Goal: Information Seeking & Learning: Learn about a topic

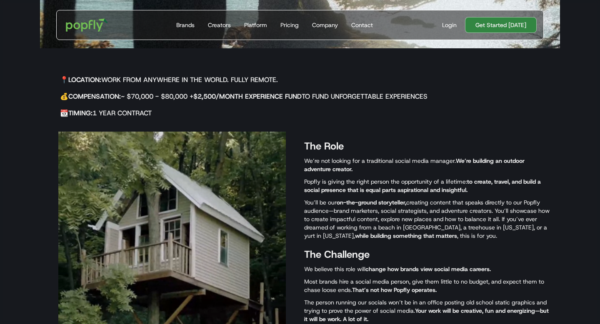
scroll to position [247, 0]
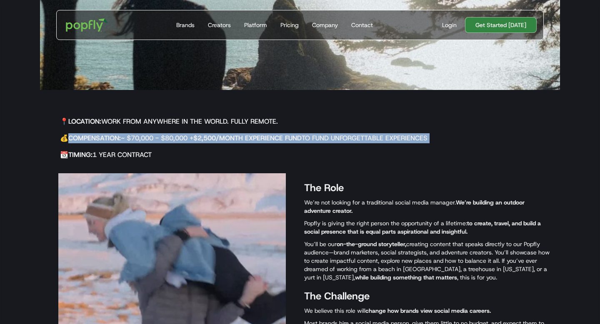
drag, startPoint x: 71, startPoint y: 141, endPoint x: 142, endPoint y: 150, distance: 71.4
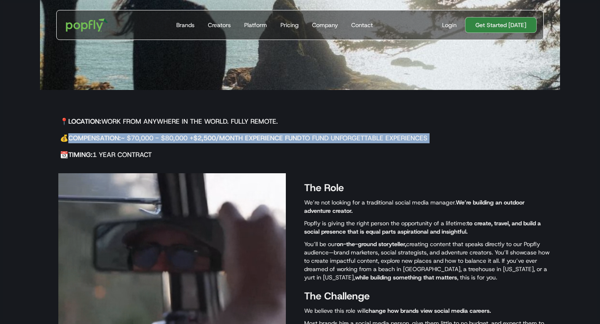
click at [146, 146] on div "📍 Location: Work from anywhere in the world. Fully remote. 💰 Compensation: ~ $7…" at bounding box center [240, 137] width 400 height 55
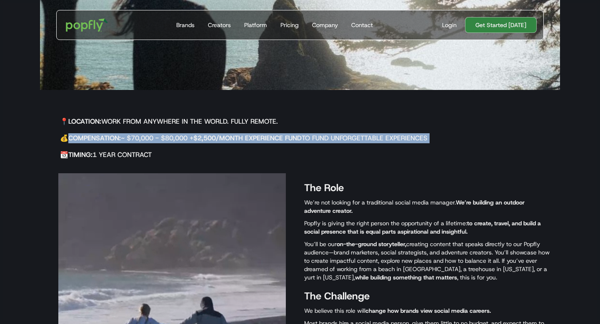
click at [132, 140] on h5 "💰 Compensation: ~ $70,000 - $80,000 + $2,500/month Experience Fund to fund unfo…" at bounding box center [250, 138] width 380 height 10
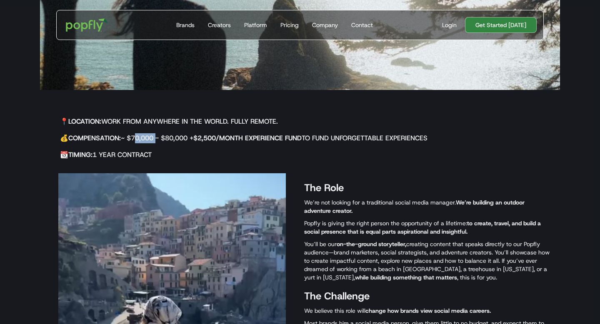
click at [132, 140] on h5 "💰 Compensation: ~ $70,000 - $80,000 + $2,500/month Experience Fund to fund unfo…" at bounding box center [250, 138] width 380 height 10
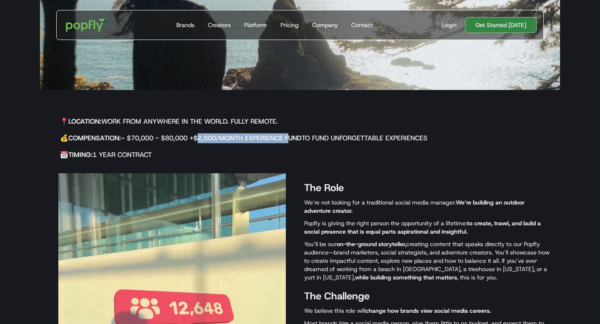
drag, startPoint x: 205, startPoint y: 138, endPoint x: 293, endPoint y: 143, distance: 88.1
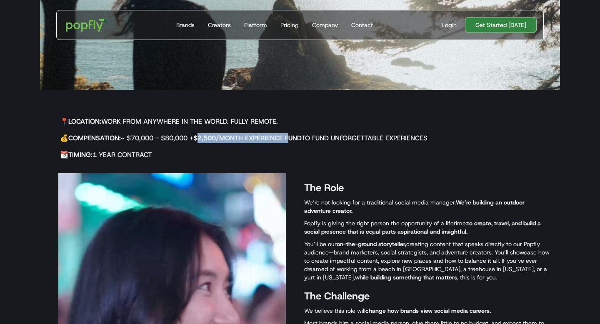
click at [293, 143] on h5 "💰 Compensation: ~ $70,000 - $80,000 + $2,500/month Experience Fund to fund unfo…" at bounding box center [250, 138] width 380 height 10
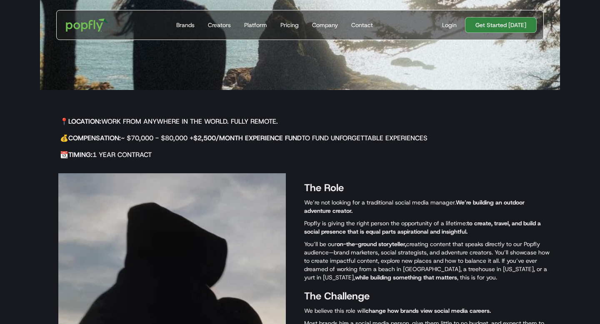
click at [370, 138] on h5 "💰 Compensation: ~ $70,000 - $80,000 + $2,500/month Experience Fund to fund unfo…" at bounding box center [250, 138] width 380 height 10
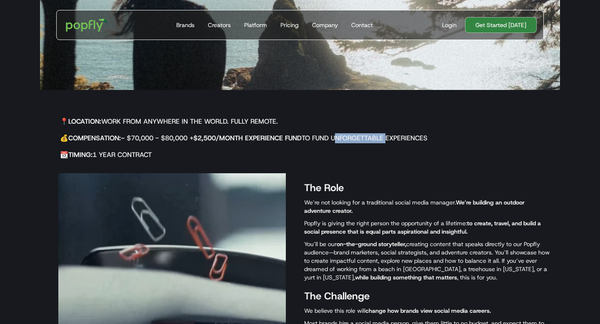
click at [370, 138] on h5 "💰 Compensation: ~ $70,000 - $80,000 + $2,500/month Experience Fund to fund unfo…" at bounding box center [250, 138] width 380 height 10
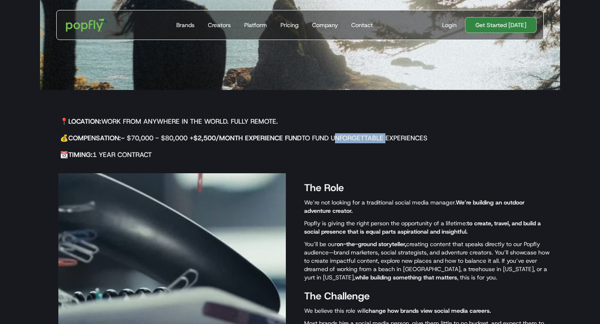
click at [370, 138] on h5 "💰 Compensation: ~ $70,000 - $80,000 + $2,500/month Experience Fund to fund unfo…" at bounding box center [250, 138] width 380 height 10
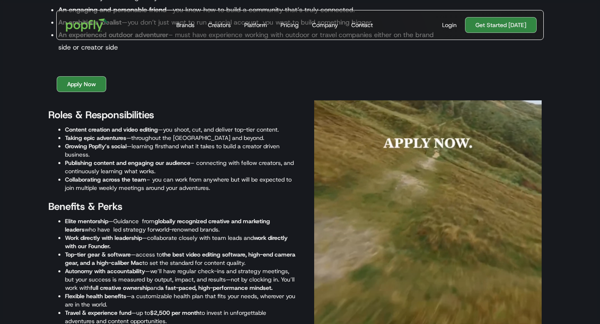
scroll to position [955, 0]
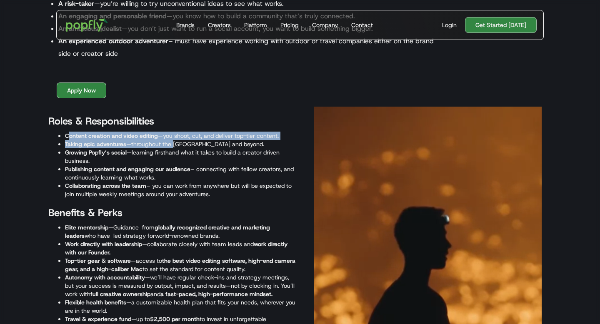
drag, startPoint x: 69, startPoint y: 139, endPoint x: 173, endPoint y: 142, distance: 104.7
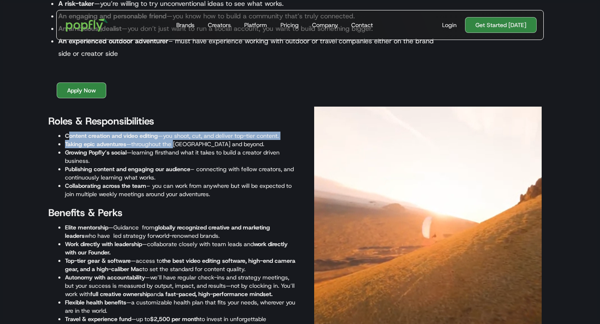
click at [173, 142] on ul "Content creation and video editing —you shoot, cut, and deliver top-tier conten…" at bounding box center [172, 165] width 248 height 67
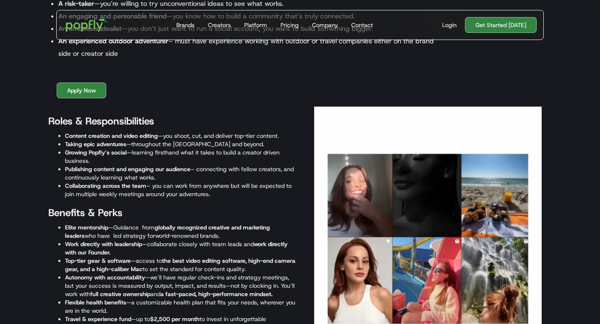
click at [273, 171] on li "Publishing content and engaging our audience – connecting with fellow creators,…" at bounding box center [180, 173] width 231 height 17
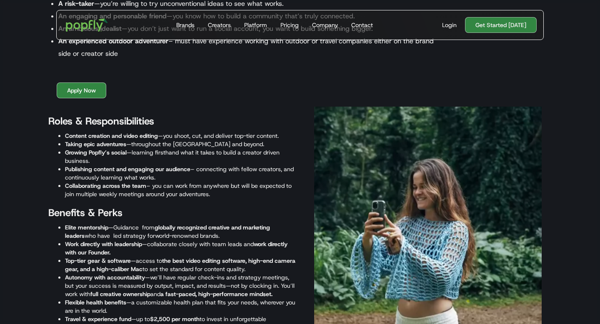
click at [246, 143] on li "Taking epic adventures —throughout [GEOGRAPHIC_DATA] and beyond." at bounding box center [180, 144] width 231 height 8
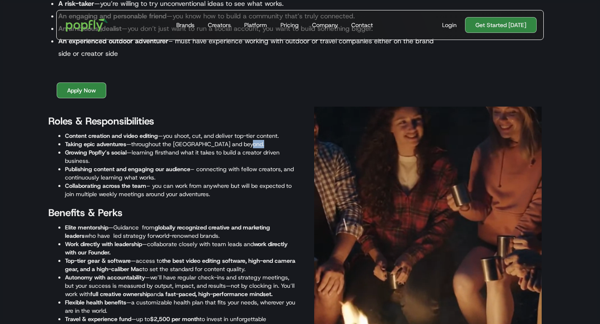
click at [246, 143] on li "Taking epic adventures —throughout [GEOGRAPHIC_DATA] and beyond." at bounding box center [180, 144] width 231 height 8
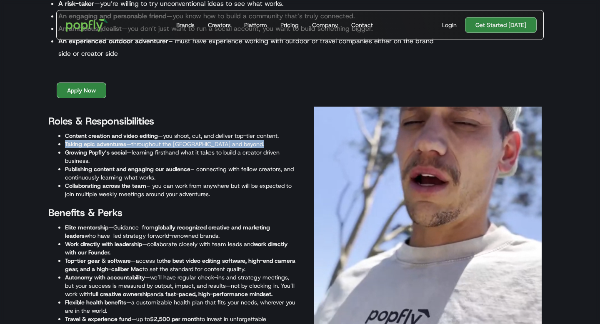
click at [246, 143] on li "Taking epic adventures —throughout [GEOGRAPHIC_DATA] and beyond." at bounding box center [180, 144] width 231 height 8
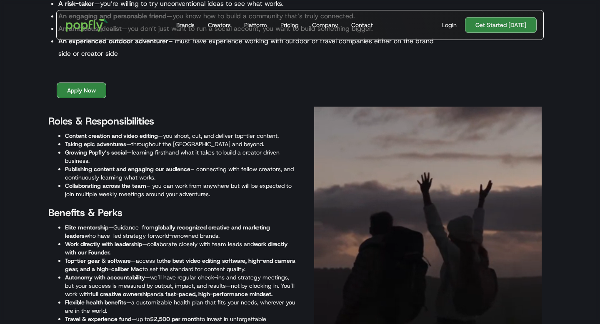
click at [124, 150] on strong "Growing Popfly’s social" at bounding box center [96, 153] width 62 height 8
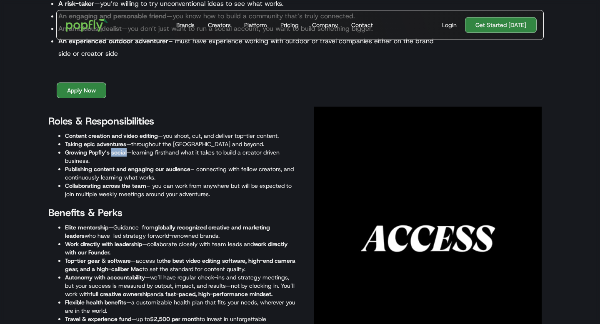
click at [124, 150] on strong "Growing Popfly’s social" at bounding box center [96, 153] width 62 height 8
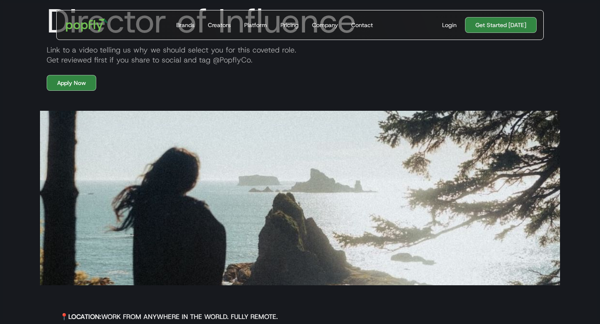
scroll to position [0, 0]
